Goal: Transaction & Acquisition: Register for event/course

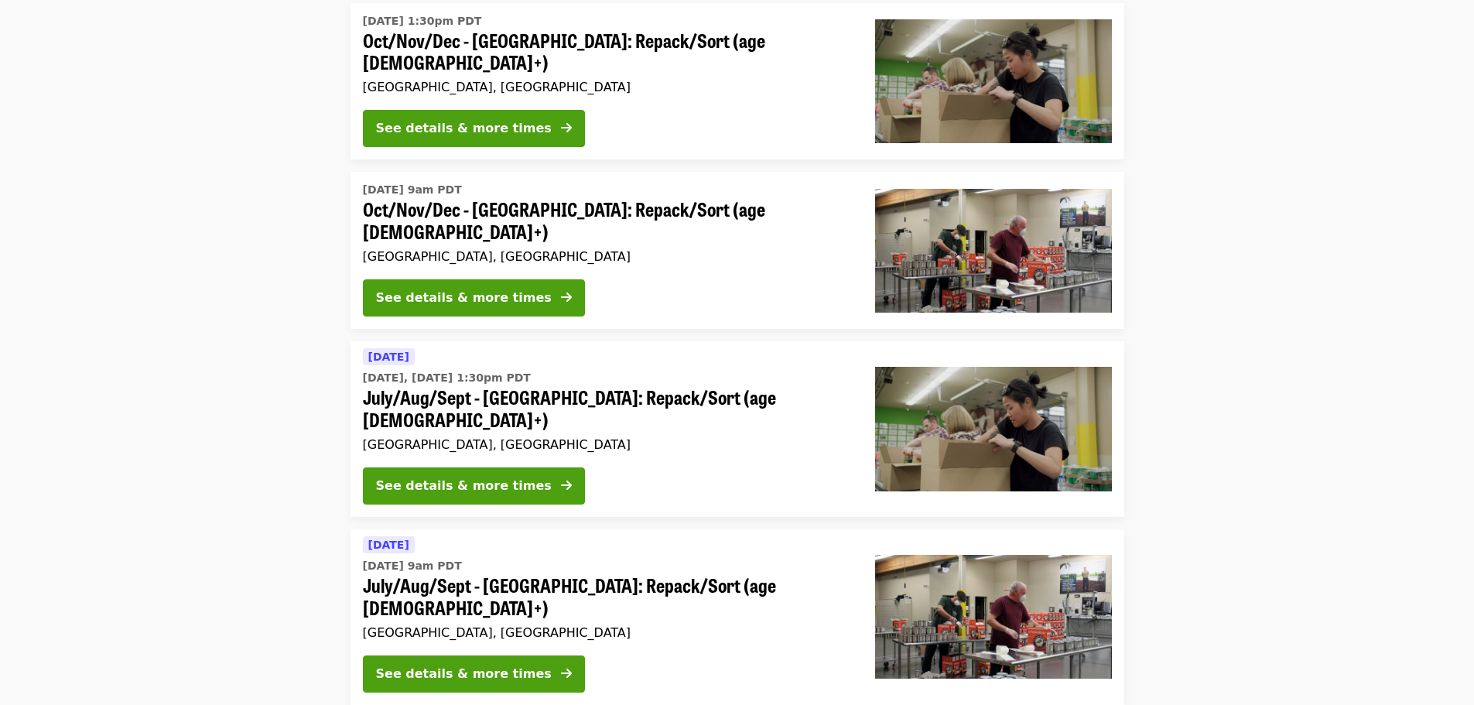
scroll to position [387, 0]
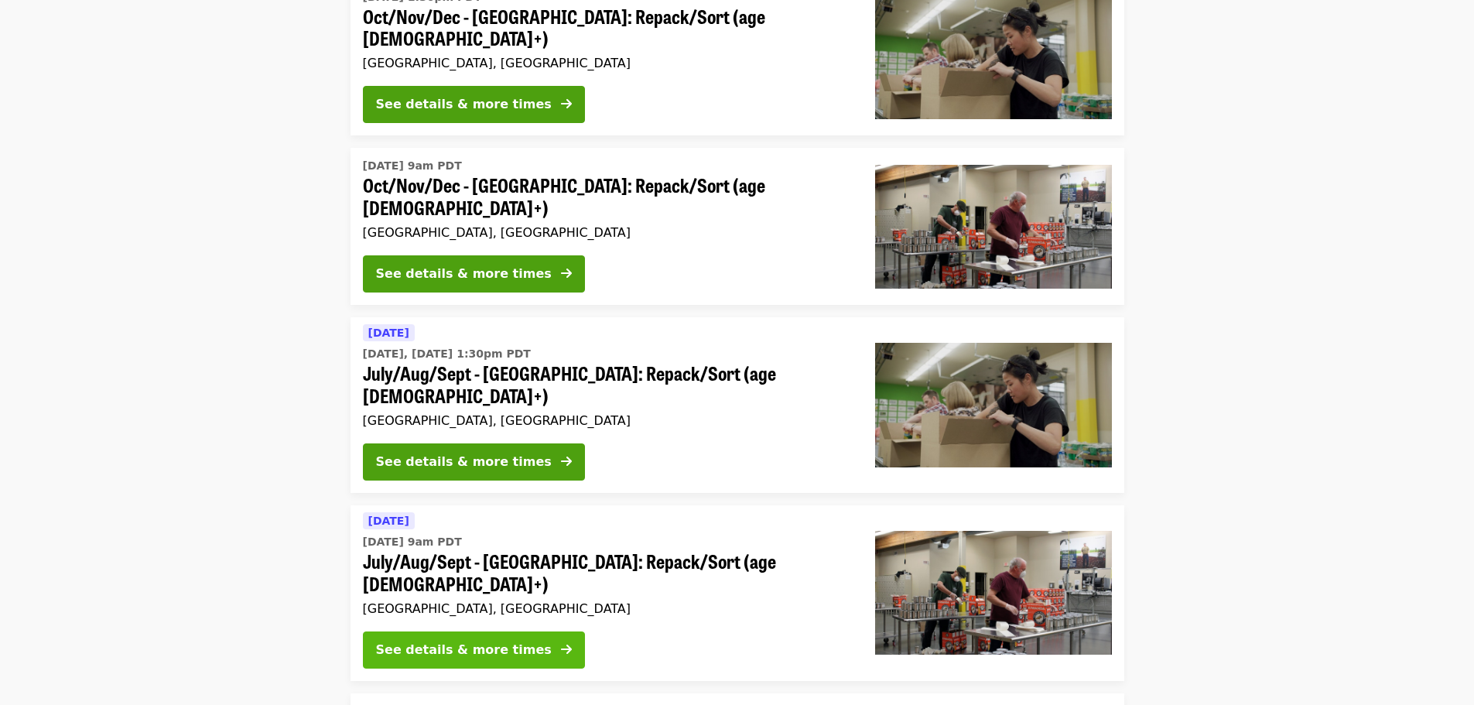
click at [500, 641] on div "See details & more times" at bounding box center [464, 650] width 176 height 19
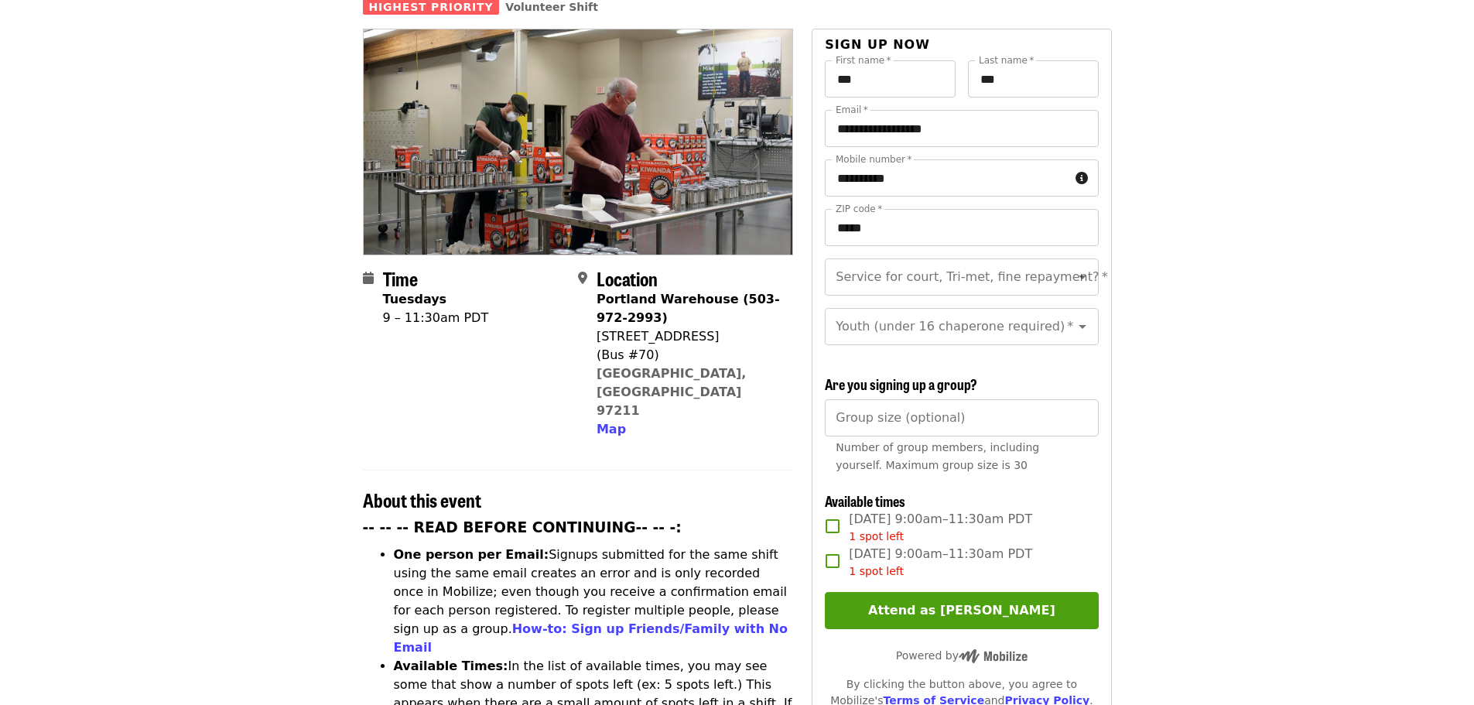
scroll to position [387, 0]
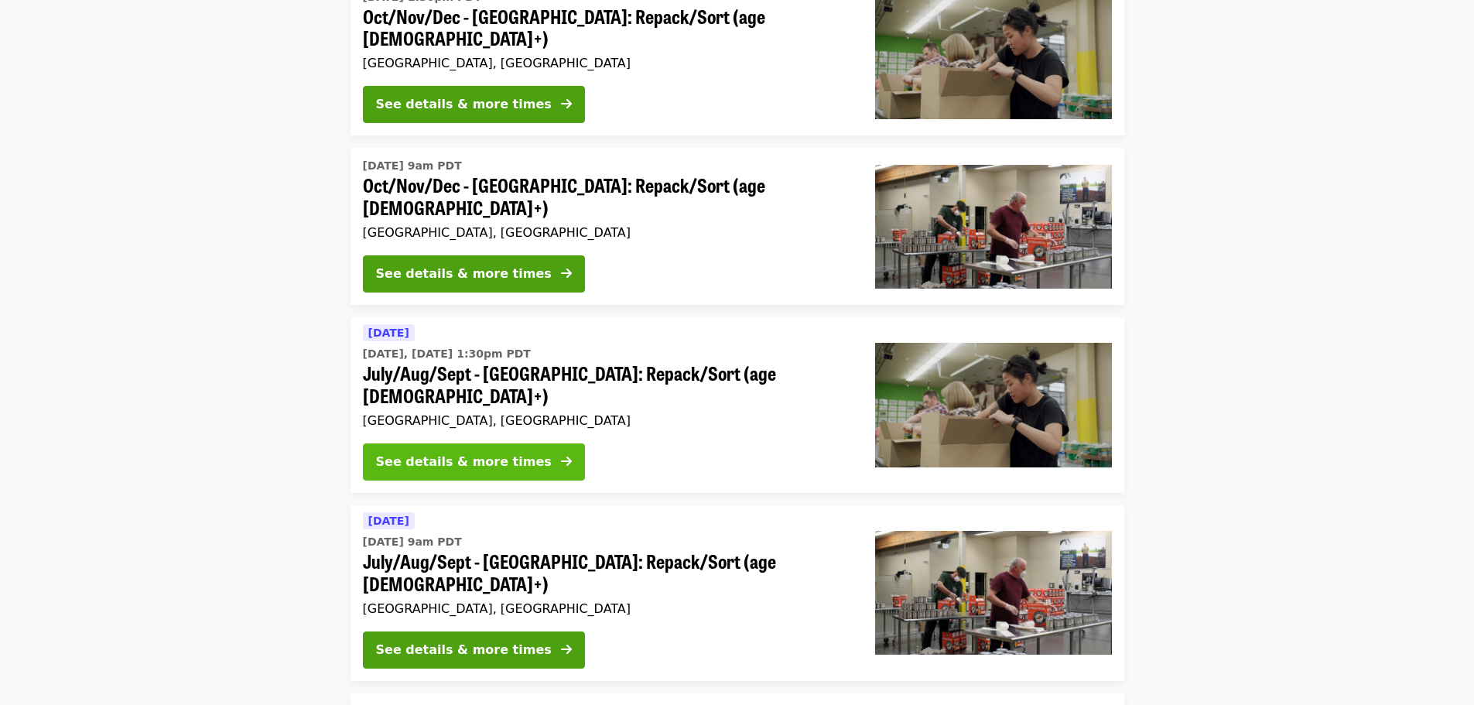
click at [483, 453] on div "See details & more times" at bounding box center [464, 462] width 176 height 19
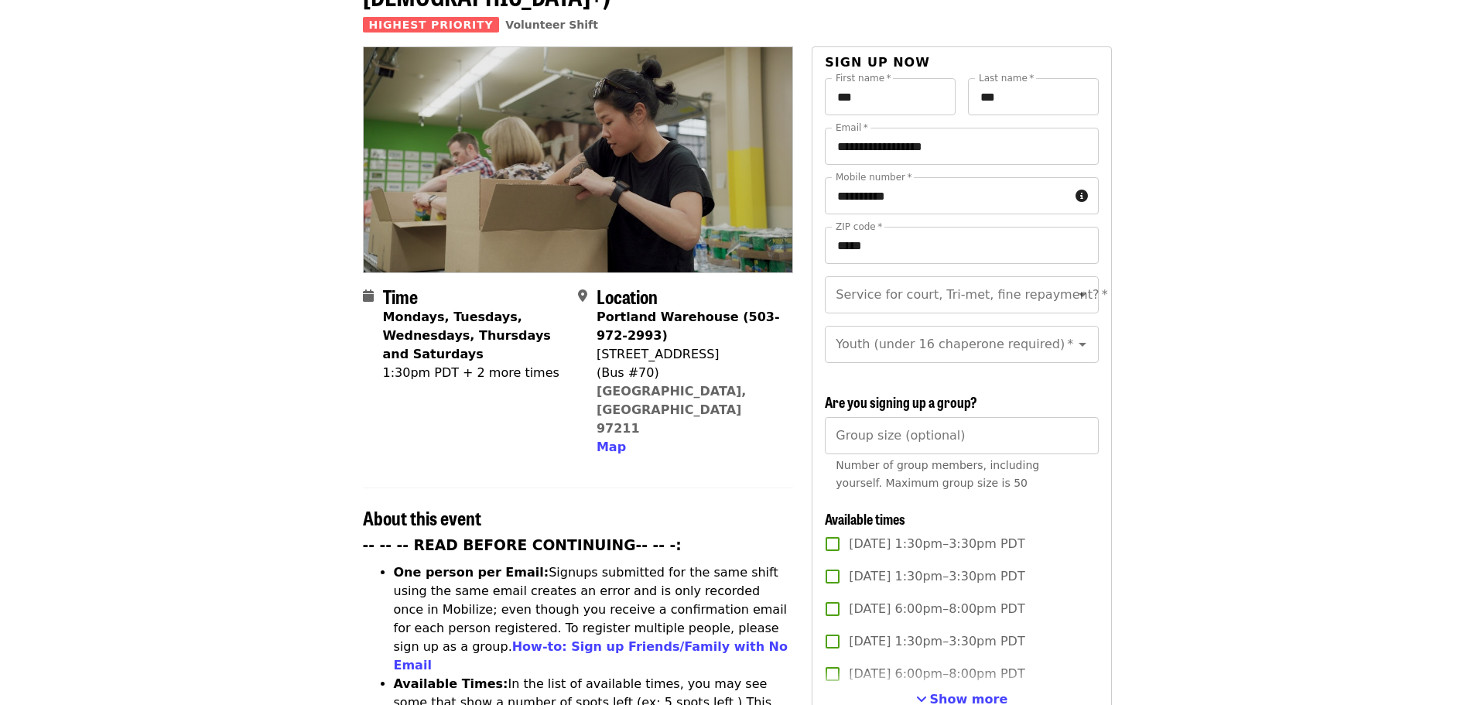
scroll to position [387, 0]
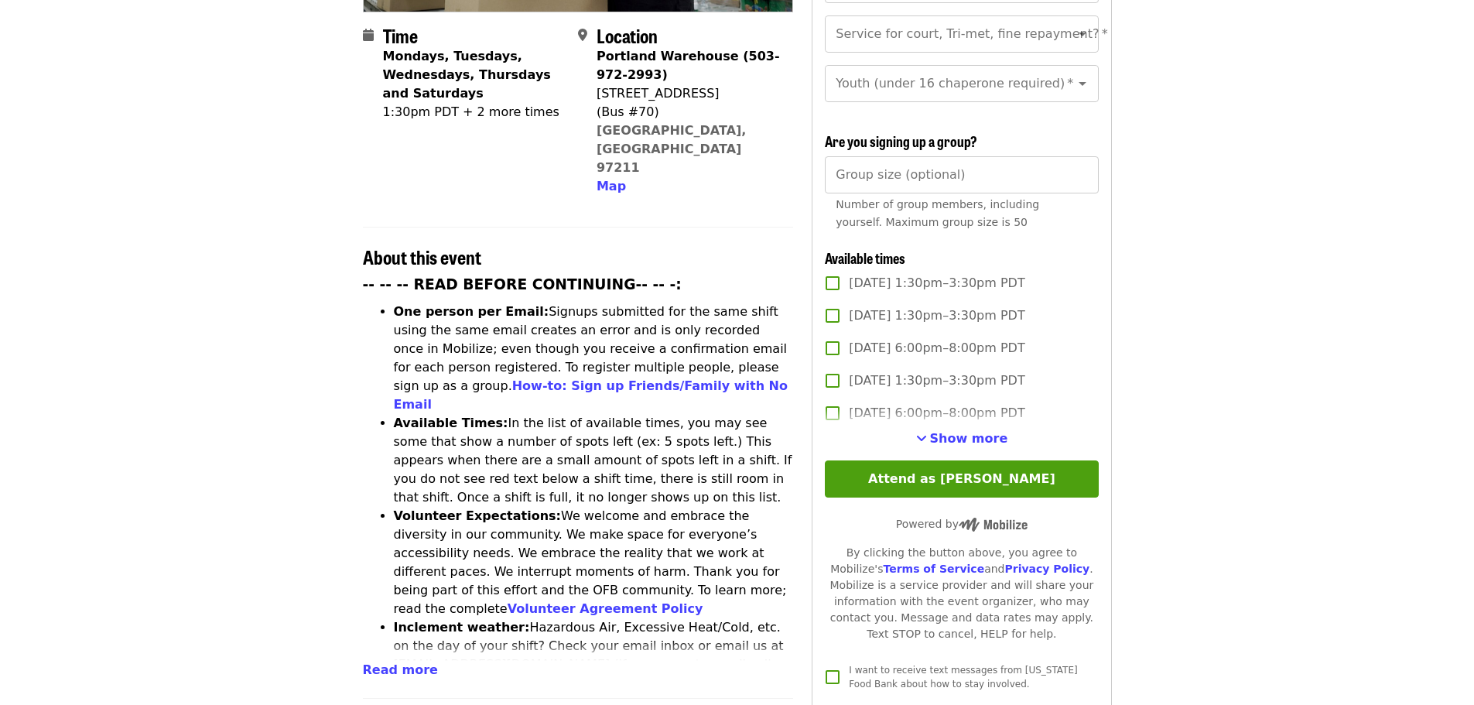
click at [944, 424] on label "[DATE] 6:00pm–8:00pm PDT" at bounding box center [950, 413] width 269 height 33
click at [873, 419] on label "[DATE] 6:00pm–8:00pm PDT" at bounding box center [950, 413] width 269 height 33
click at [963, 436] on span "Show more" at bounding box center [969, 438] width 78 height 15
